Goal: Task Accomplishment & Management: Manage account settings

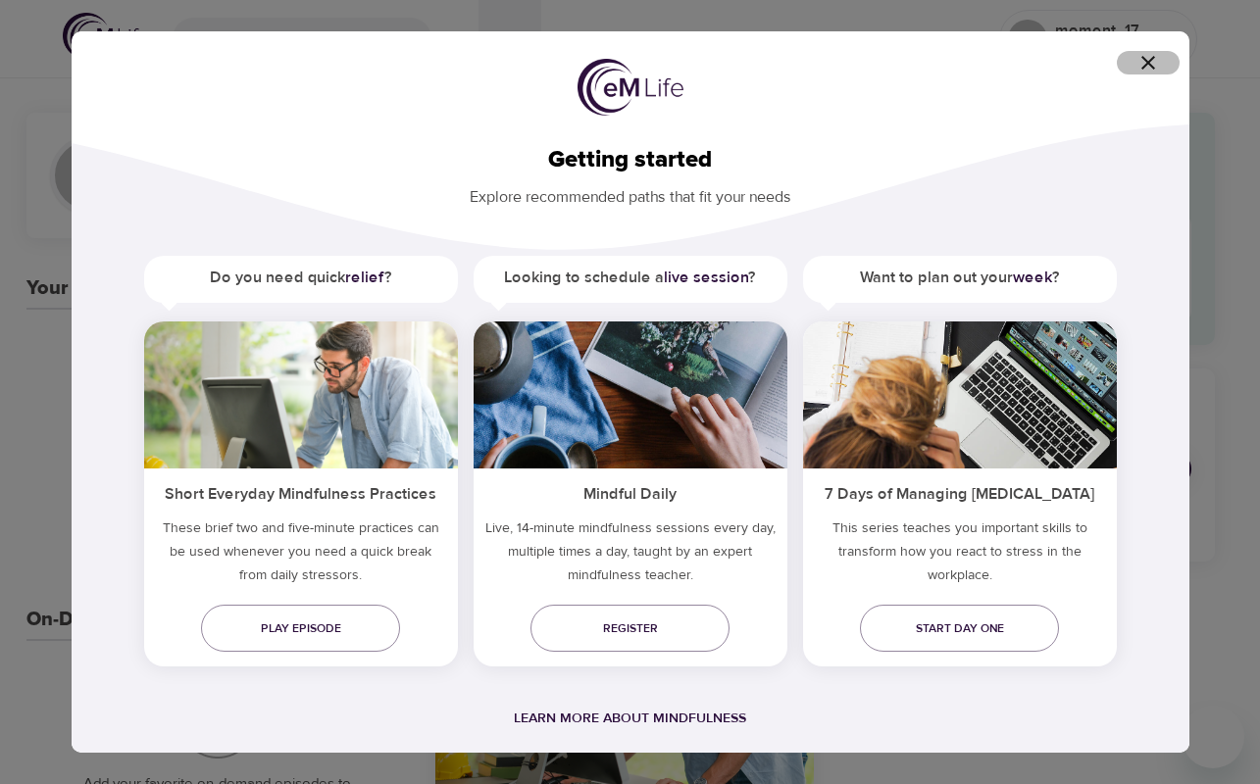
click at [1159, 64] on icon "button" at bounding box center [1148, 63] width 24 height 24
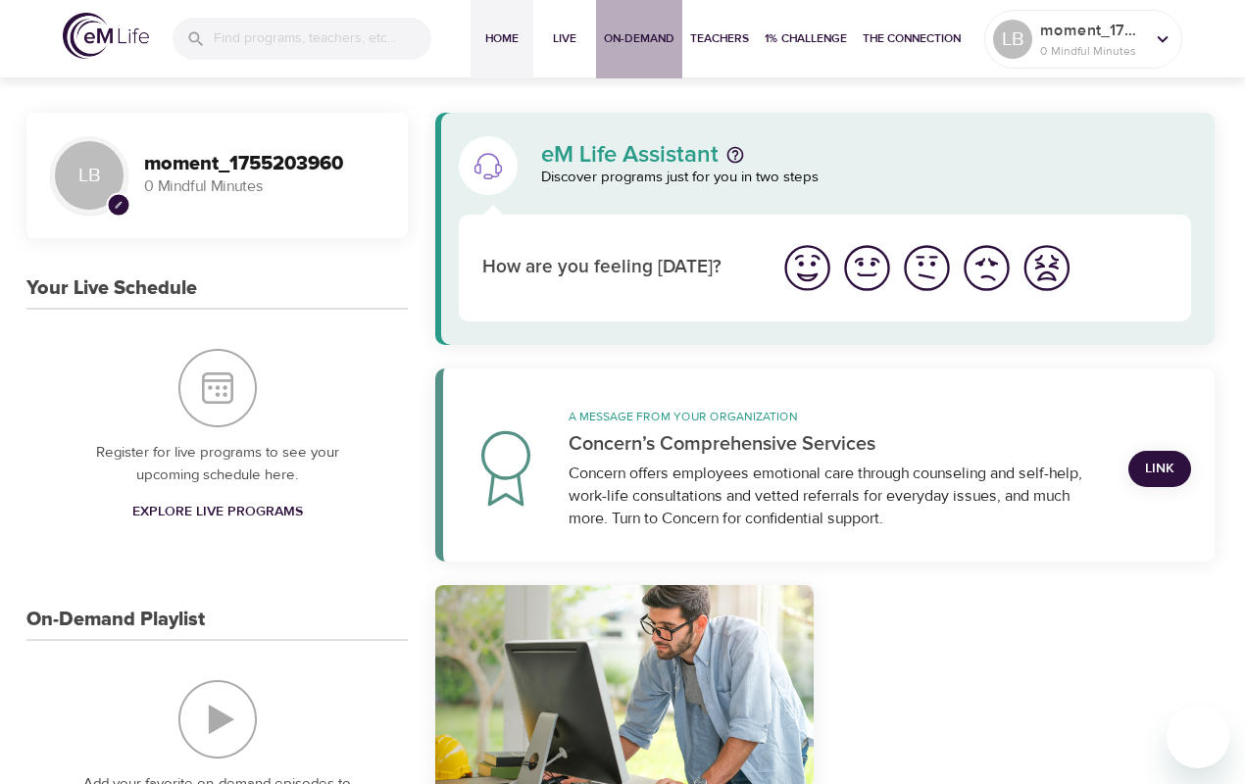
click at [659, 38] on span "On-Demand" at bounding box center [639, 38] width 71 height 21
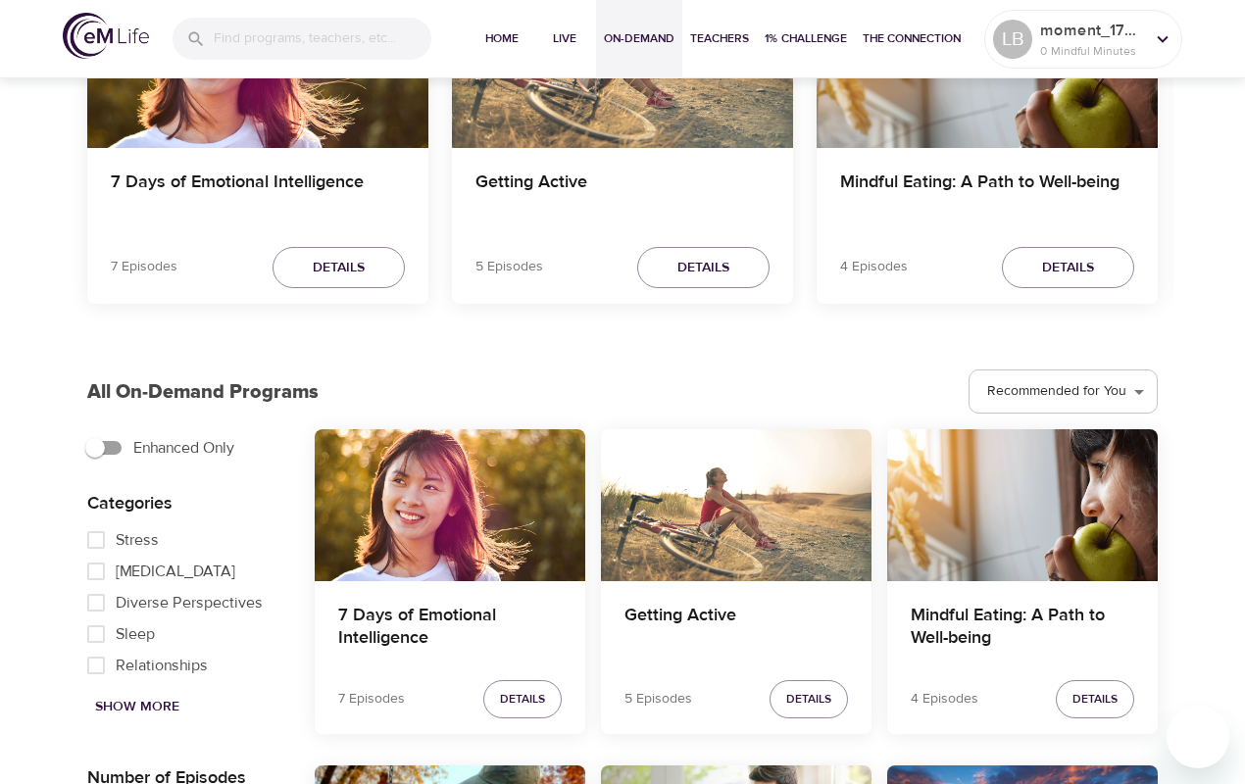
scroll to position [196, 0]
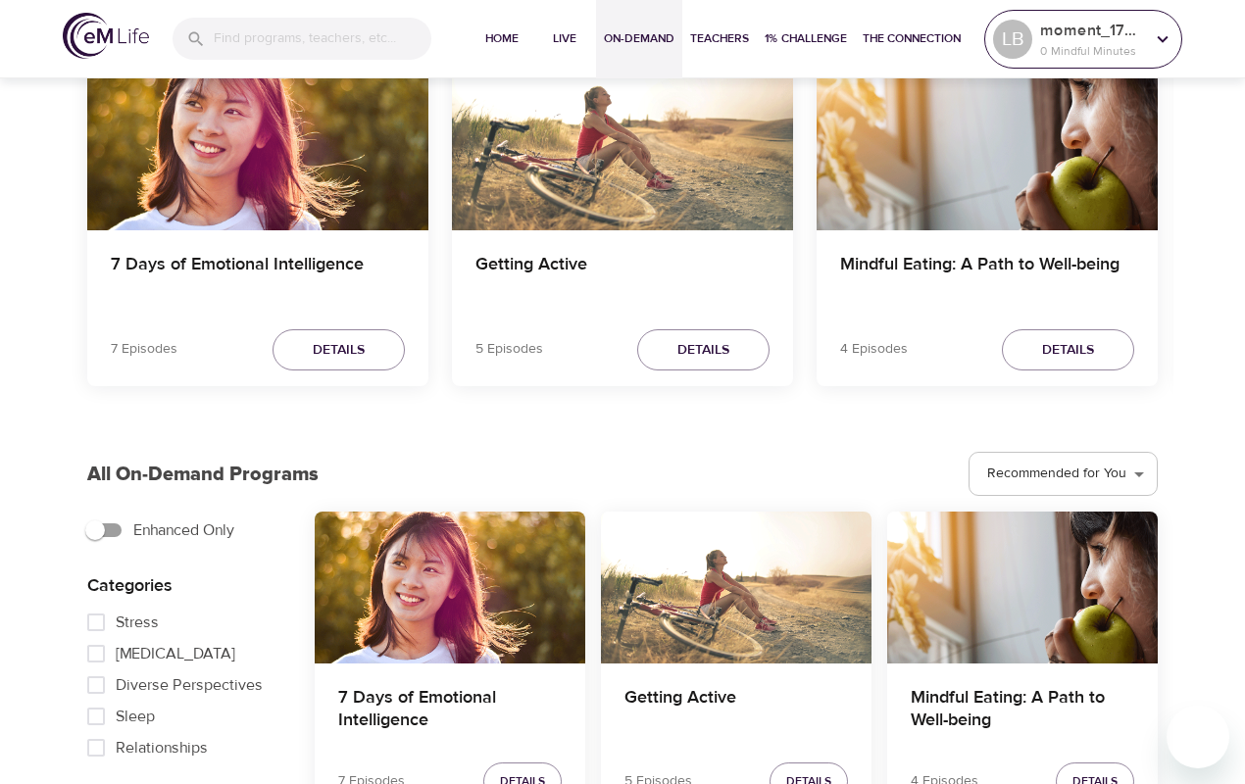
click at [1108, 49] on p "0 Mindful Minutes" at bounding box center [1092, 51] width 104 height 18
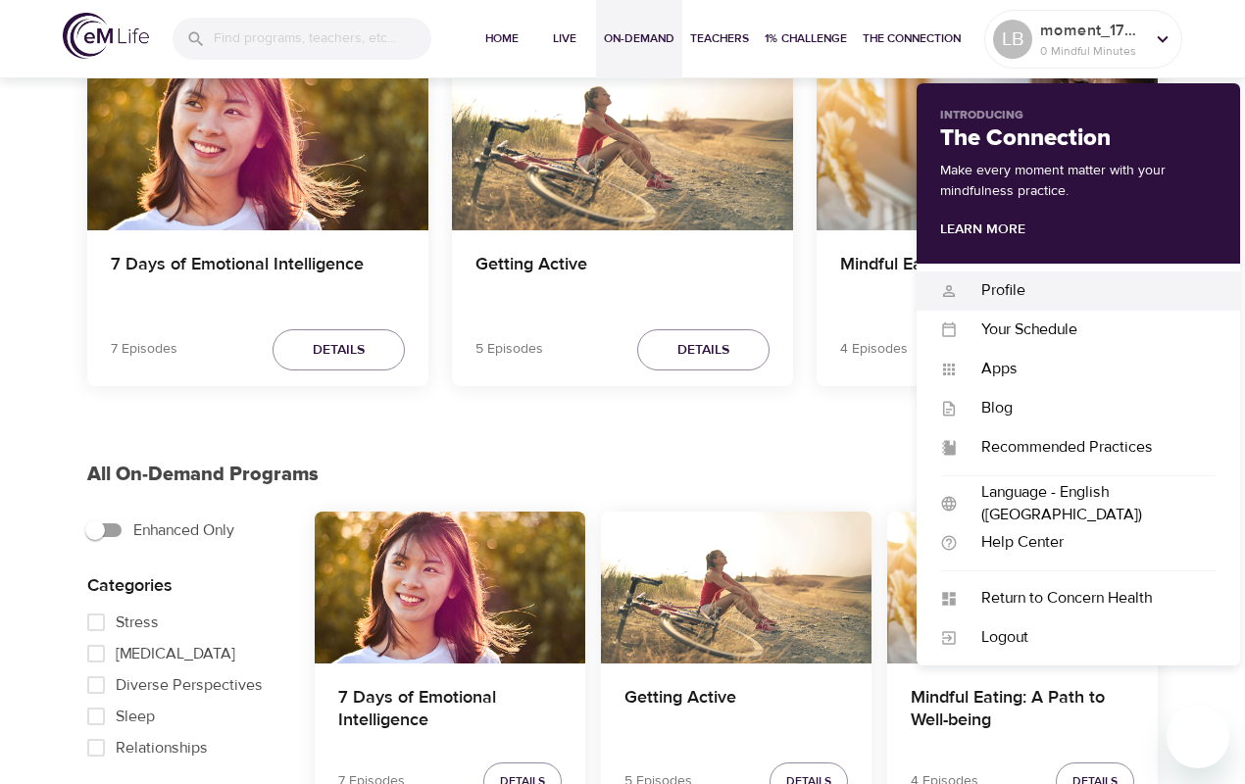
click at [992, 302] on div "Profile" at bounding box center [1087, 290] width 259 height 23
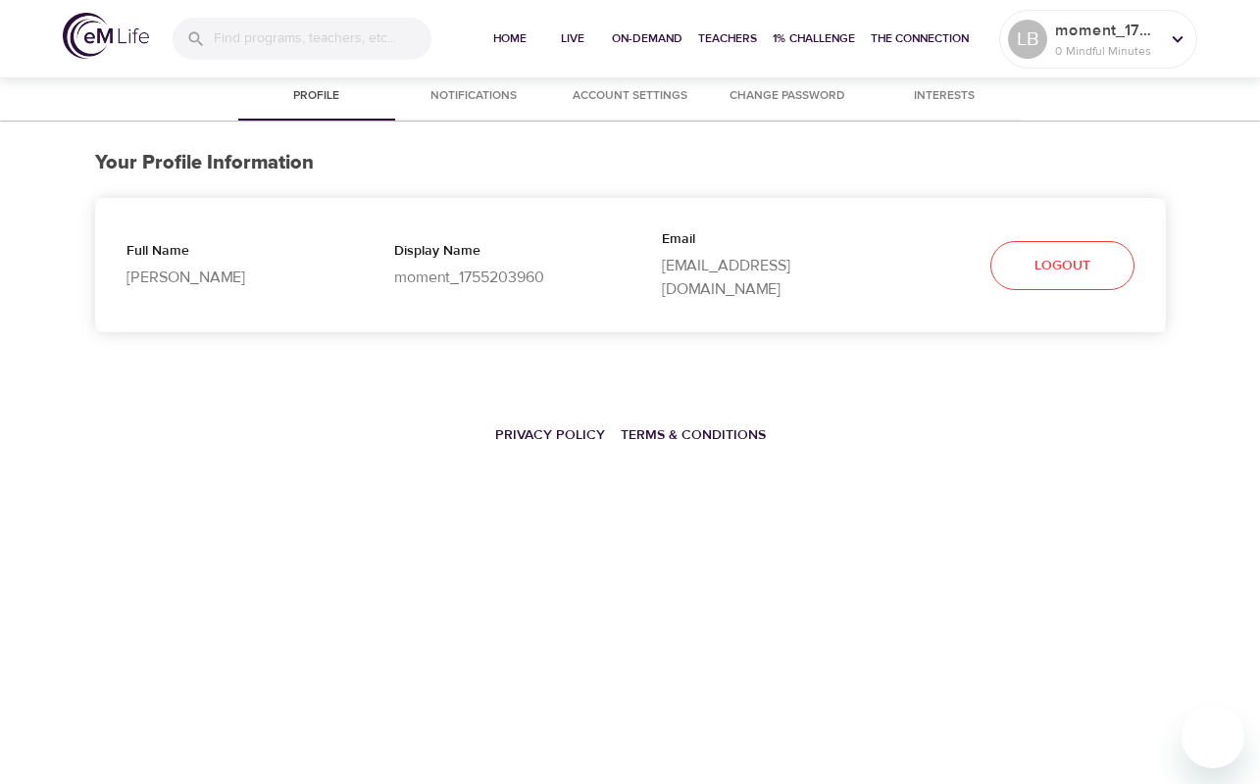
click at [476, 99] on span "Notifications" at bounding box center [473, 96] width 133 height 21
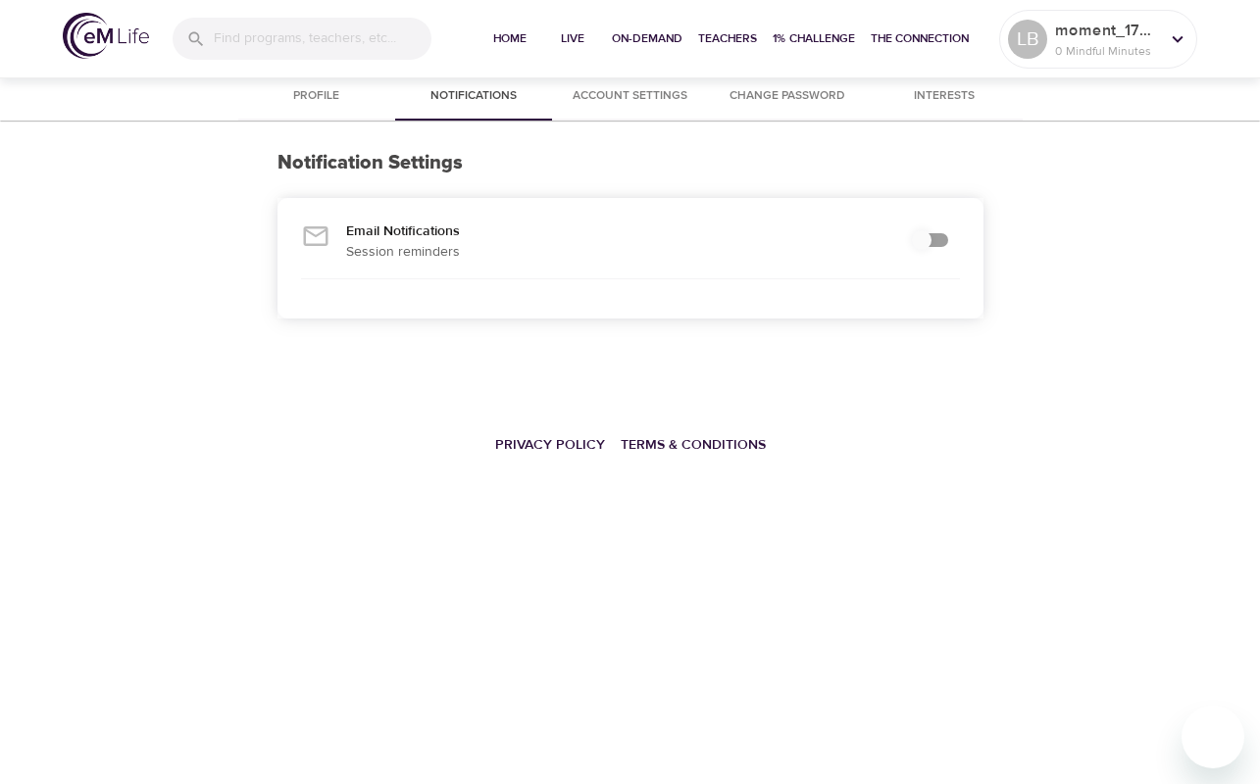
checkbox input "true"
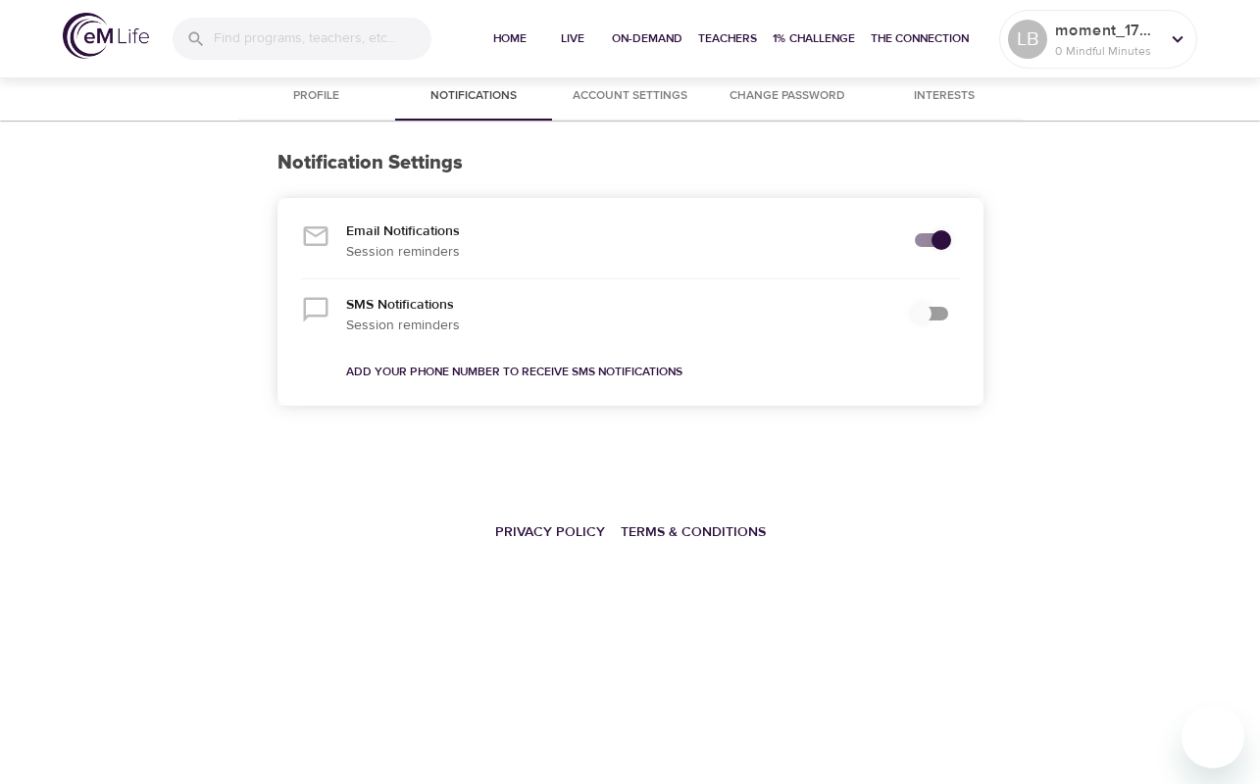
click at [631, 99] on span "Account Settings" at bounding box center [630, 96] width 133 height 21
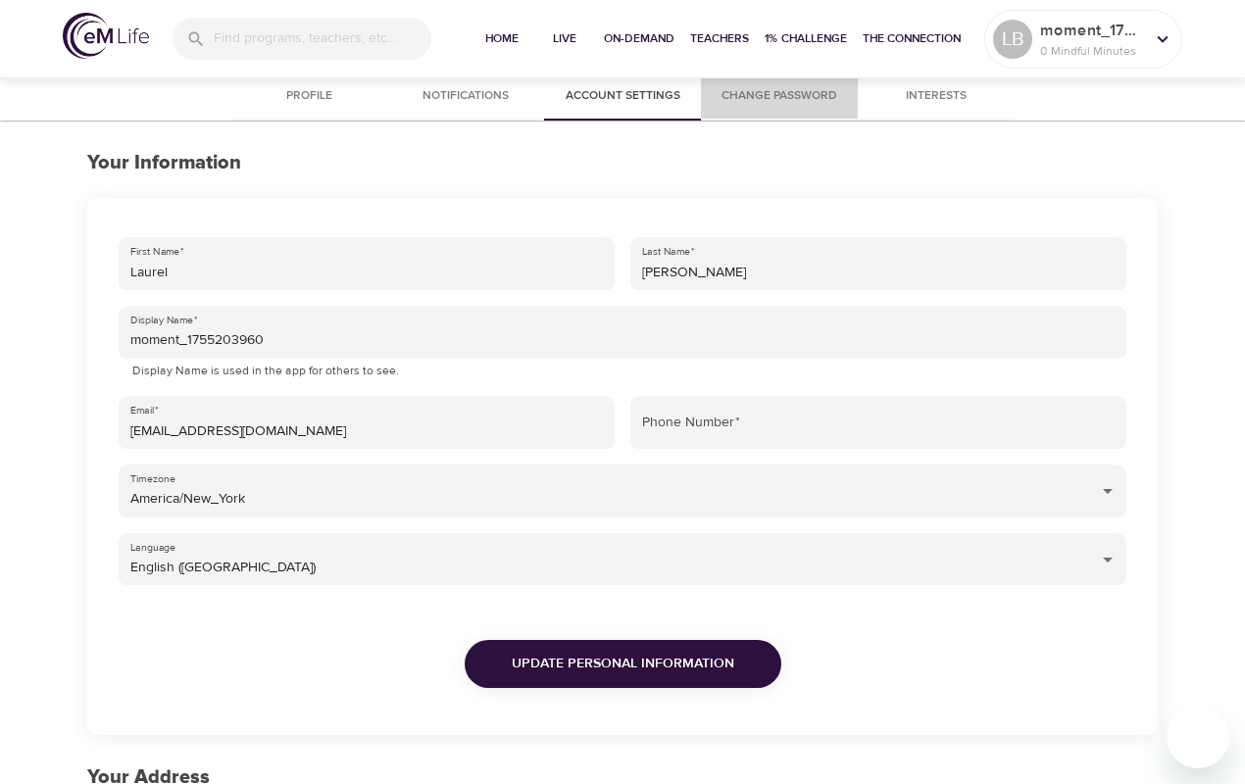
click at [767, 101] on span "Change Password" at bounding box center [779, 96] width 133 height 21
